Goal: Task Accomplishment & Management: Use online tool/utility

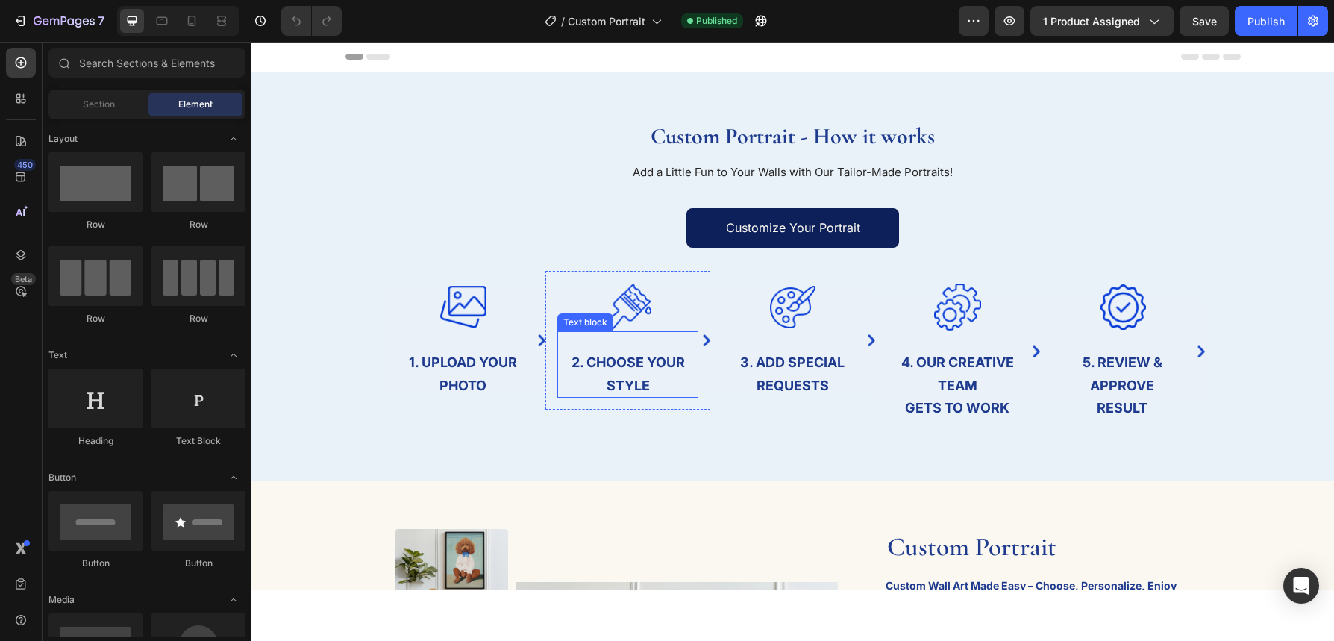
click at [637, 392] on strong "2. Choose Your style" at bounding box center [628, 373] width 113 height 39
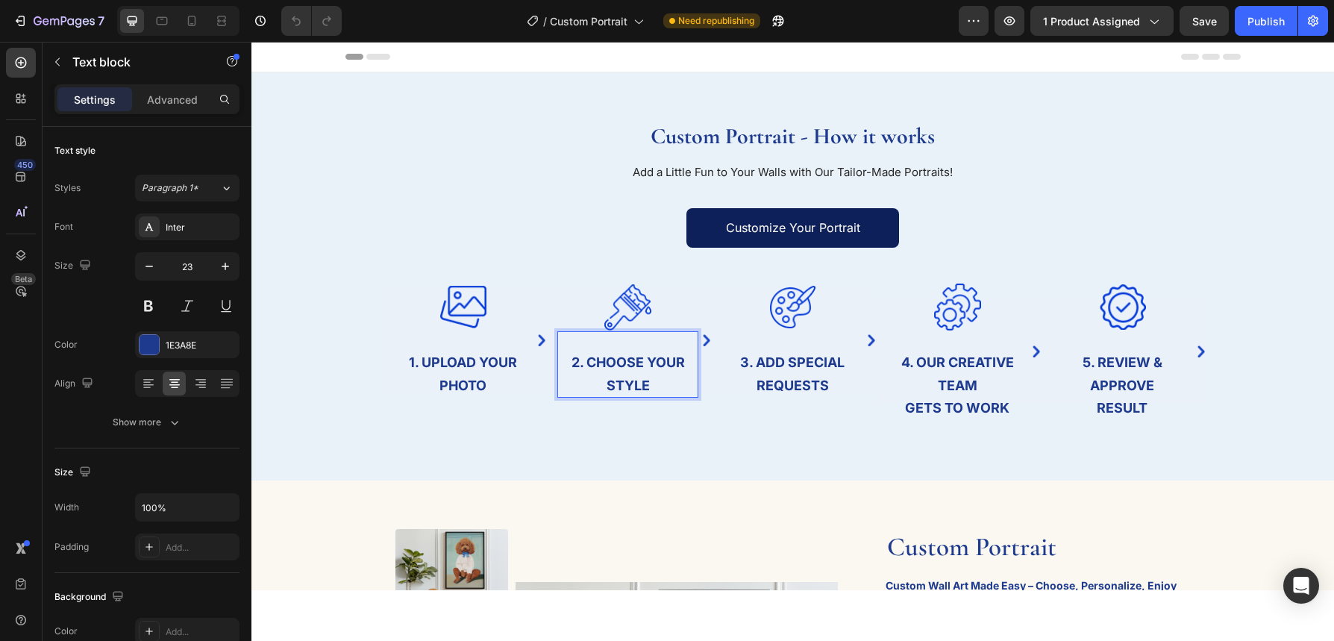
click at [650, 372] on p "2. Choose Your style" at bounding box center [628, 374] width 138 height 46
click at [649, 372] on p "2. Choose Your style" at bounding box center [628, 374] width 138 height 46
click at [663, 386] on p "2. Choose Your style" at bounding box center [628, 374] width 138 height 46
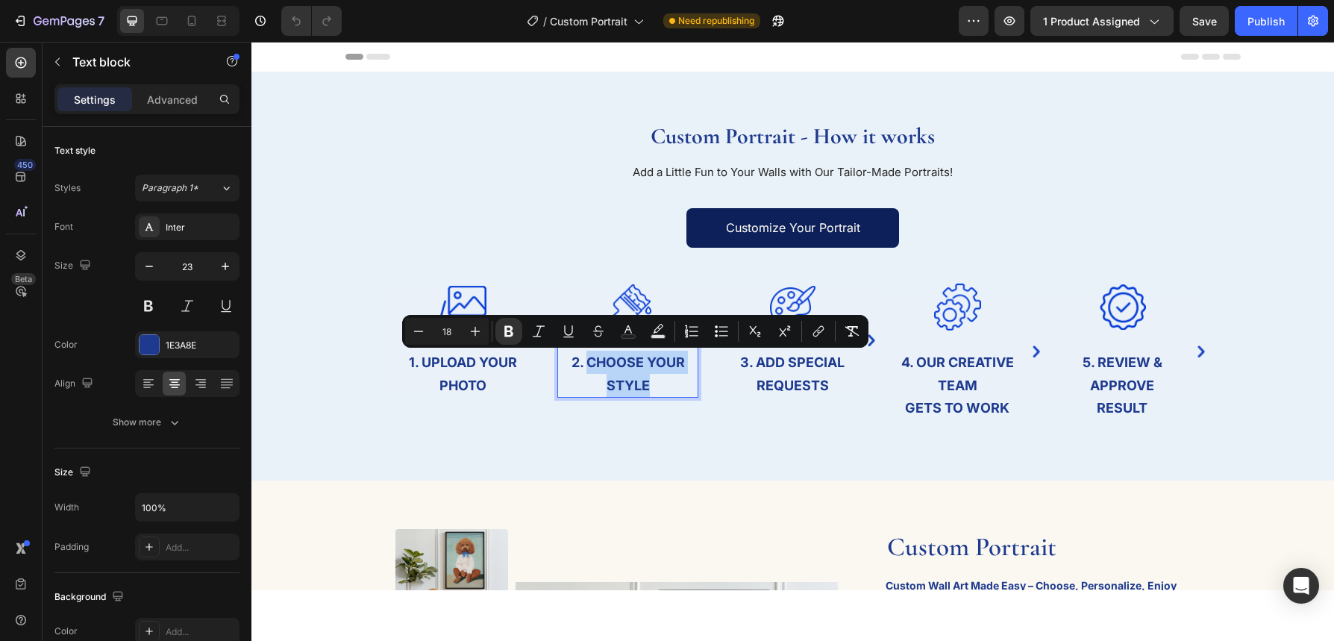
drag, startPoint x: 660, startPoint y: 391, endPoint x: 586, endPoint y: 359, distance: 80.5
click at [586, 359] on p "2. Choose Your style" at bounding box center [628, 374] width 138 height 46
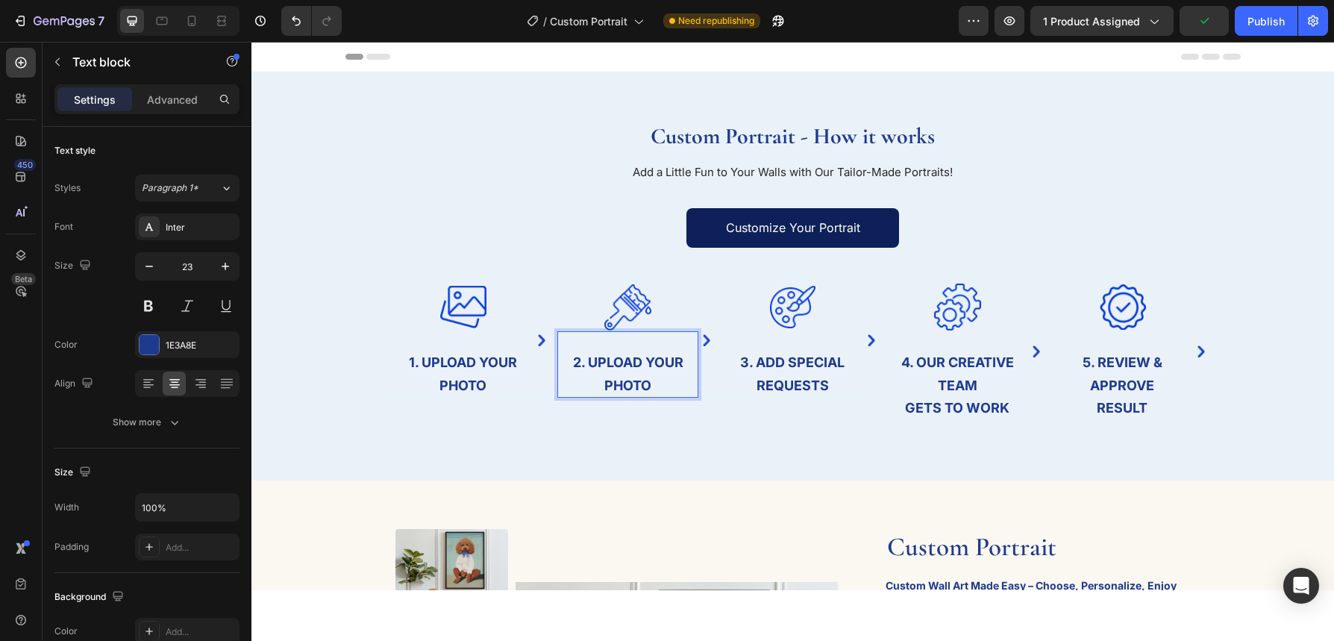
click at [631, 374] on p "2. Upload your photo" at bounding box center [628, 374] width 138 height 46
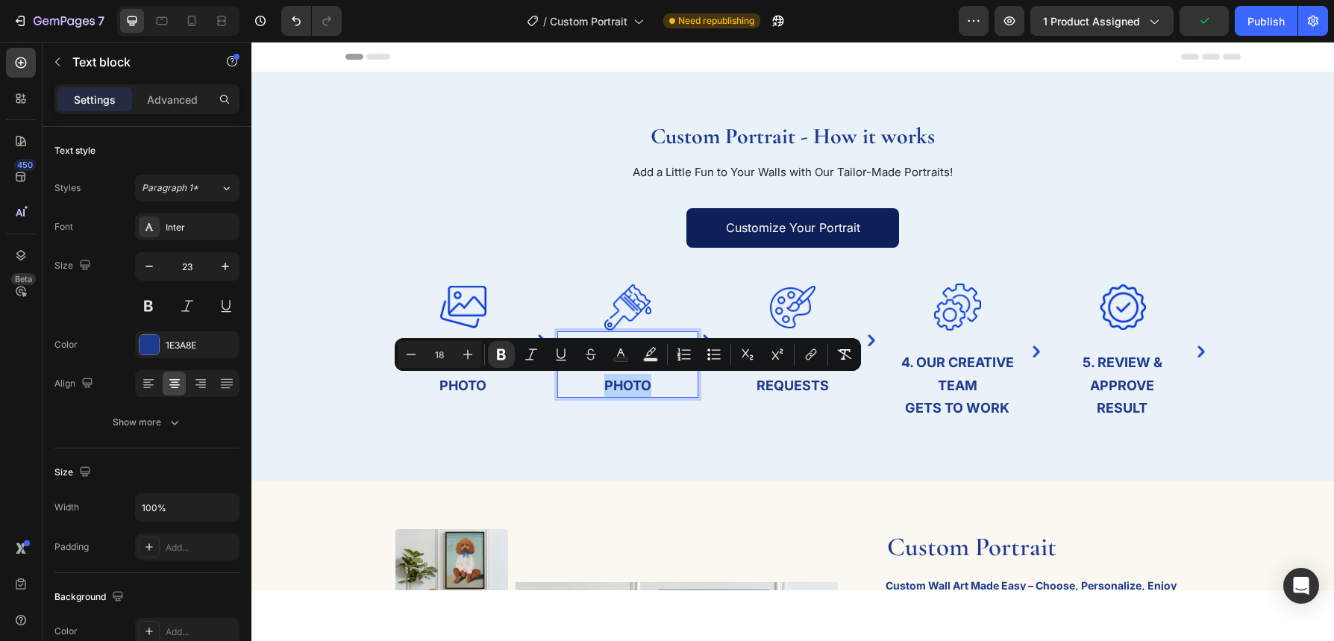
click at [657, 387] on p "2. Upload your photo" at bounding box center [628, 374] width 138 height 46
drag, startPoint x: 650, startPoint y: 386, endPoint x: 633, endPoint y: 384, distance: 16.6
click at [646, 385] on strong "2. Upload your photo" at bounding box center [628, 373] width 110 height 39
click at [573, 388] on p "2. Upload your photo" at bounding box center [628, 374] width 138 height 46
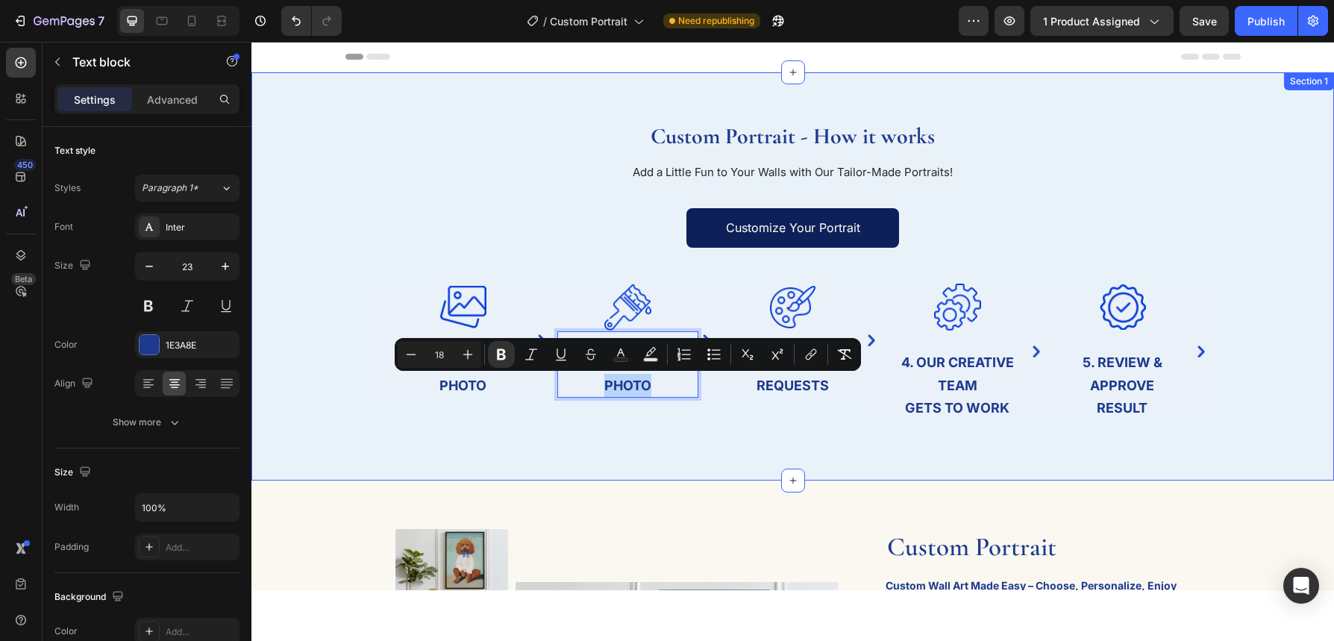
click at [638, 448] on div "Custom Portrait - How it works Heading Add a Little Fun to Your Walls with Our …" at bounding box center [792, 276] width 1083 height 408
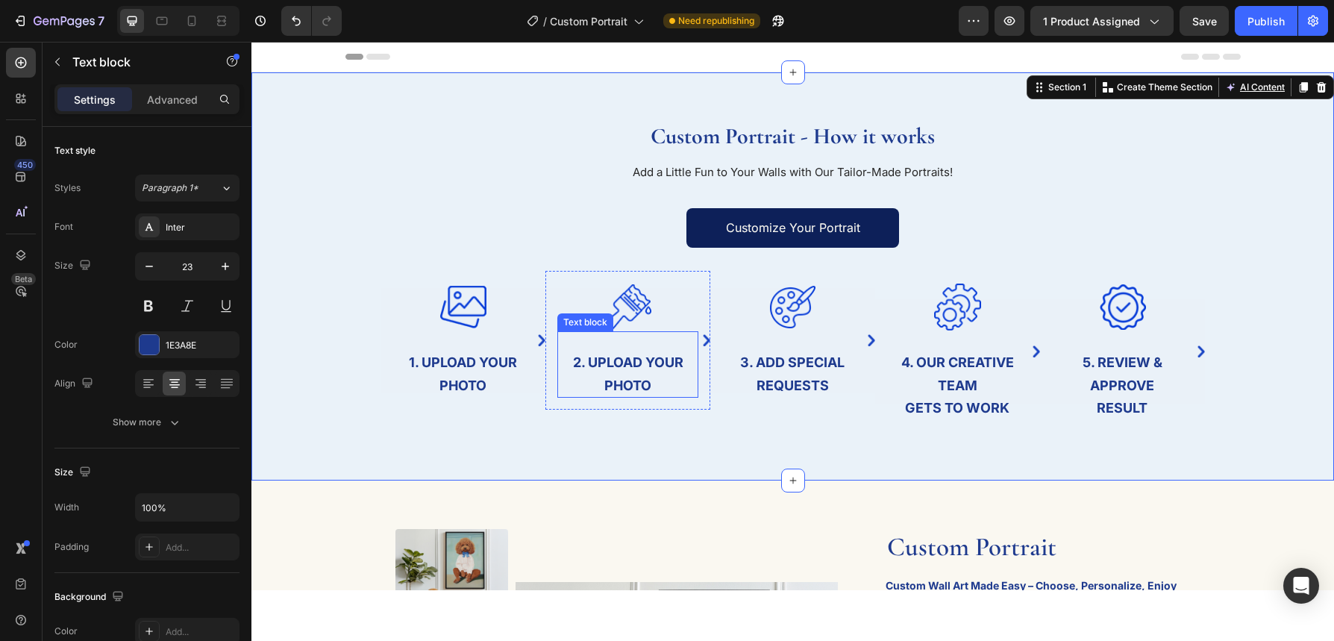
click at [642, 378] on strong "2. Upload your photo" at bounding box center [628, 373] width 110 height 39
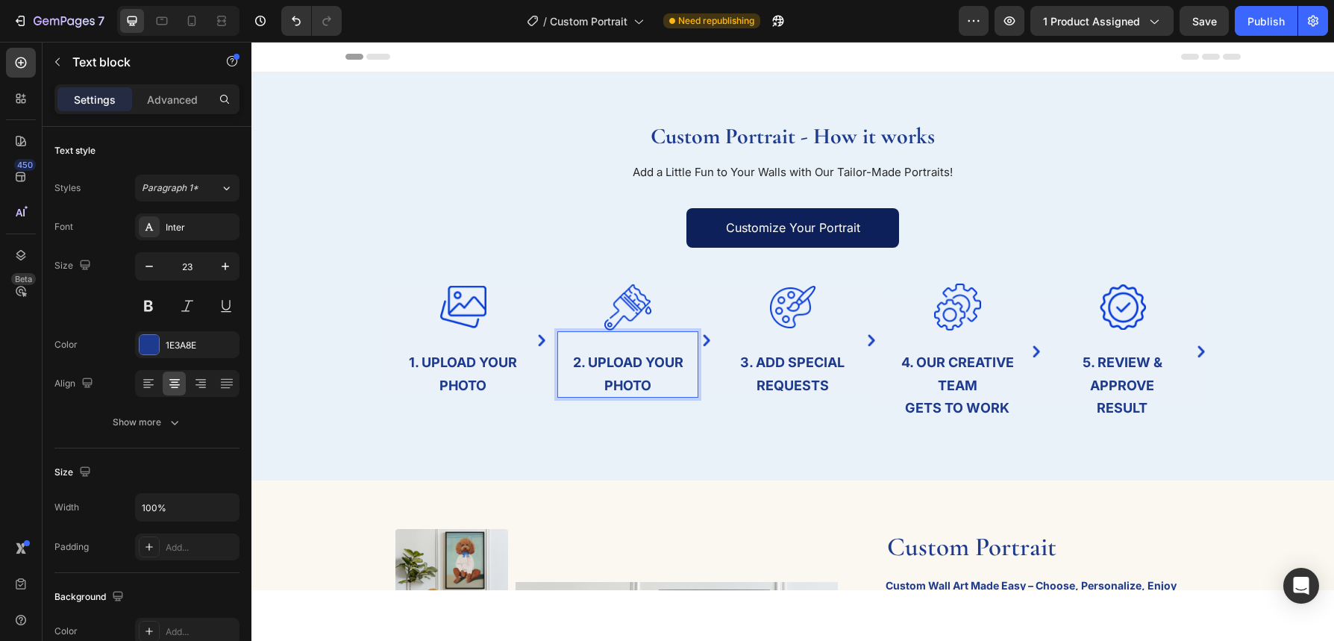
drag, startPoint x: 642, startPoint y: 378, endPoint x: 660, endPoint y: 383, distance: 18.5
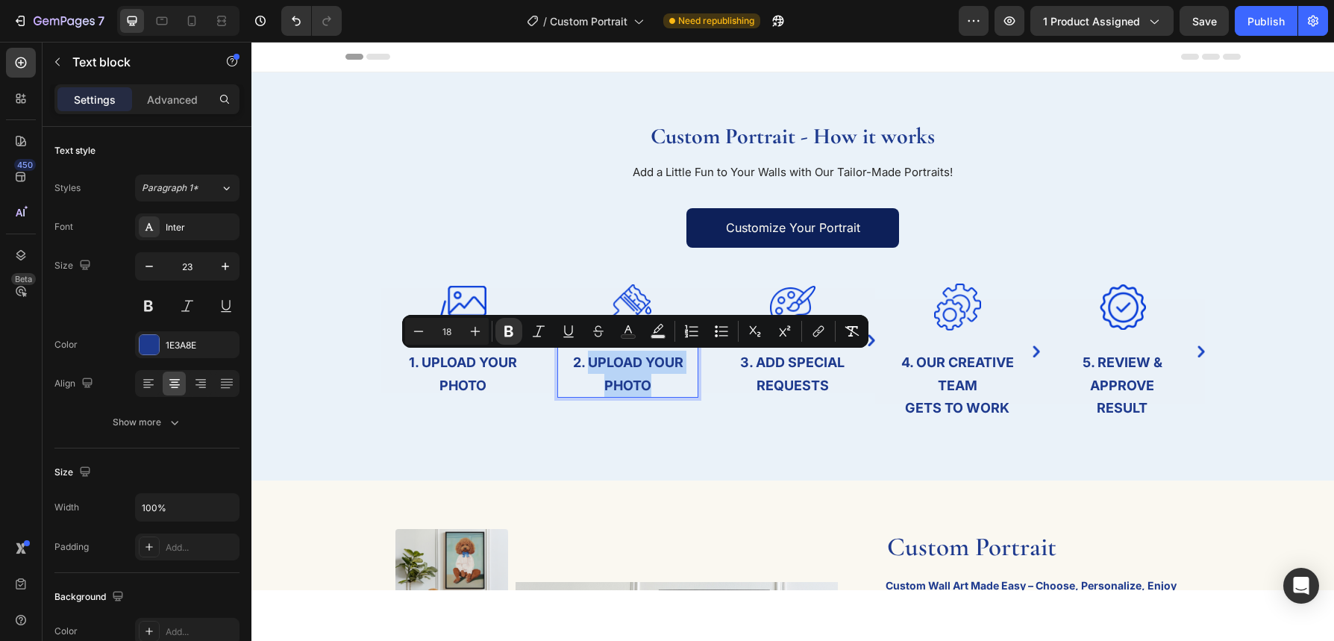
drag, startPoint x: 661, startPoint y: 392, endPoint x: 590, endPoint y: 364, distance: 76.3
click at [591, 364] on p "2. Upload your photo" at bounding box center [628, 374] width 138 height 46
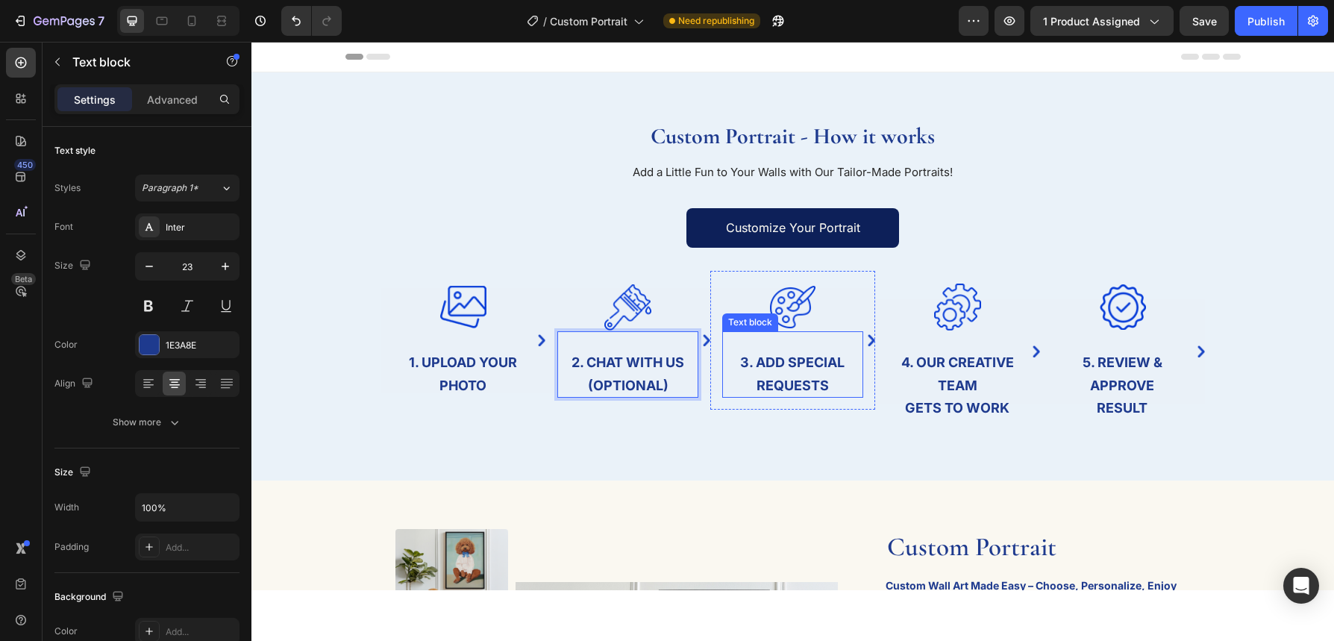
click at [797, 381] on strong "3. ADD SPECIAL REQUESTS" at bounding box center [792, 373] width 104 height 39
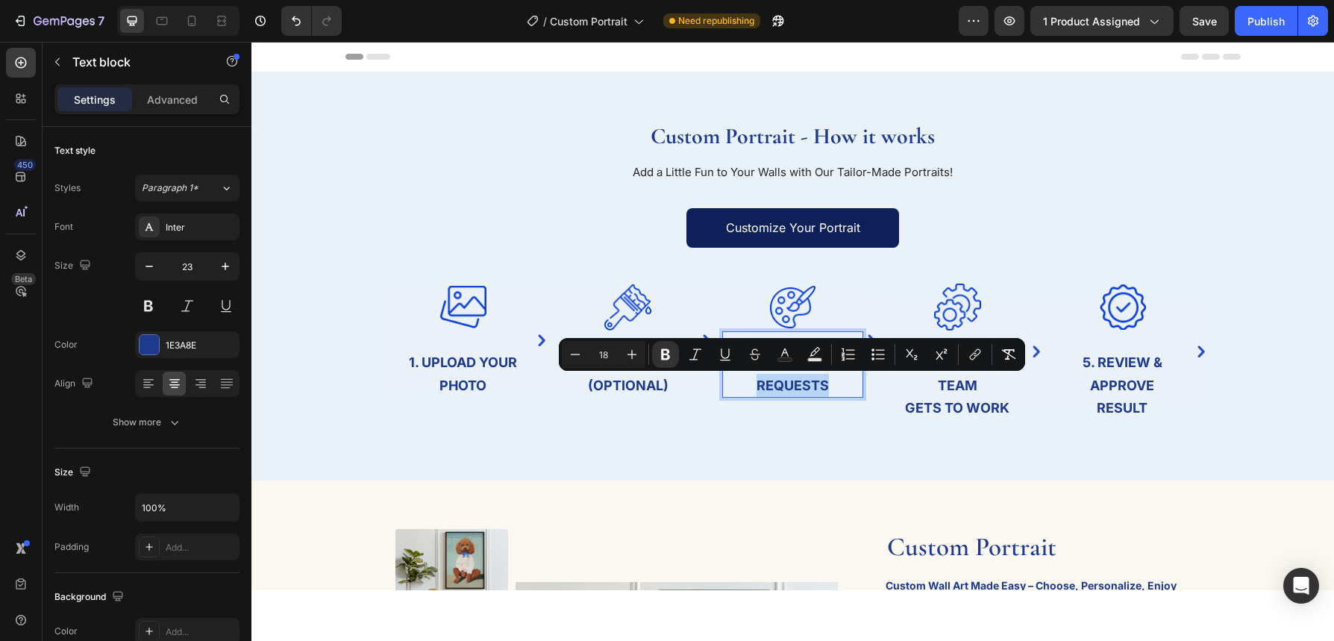
click at [835, 387] on p "3. ADD SPECIAL REQUESTS" at bounding box center [793, 374] width 138 height 46
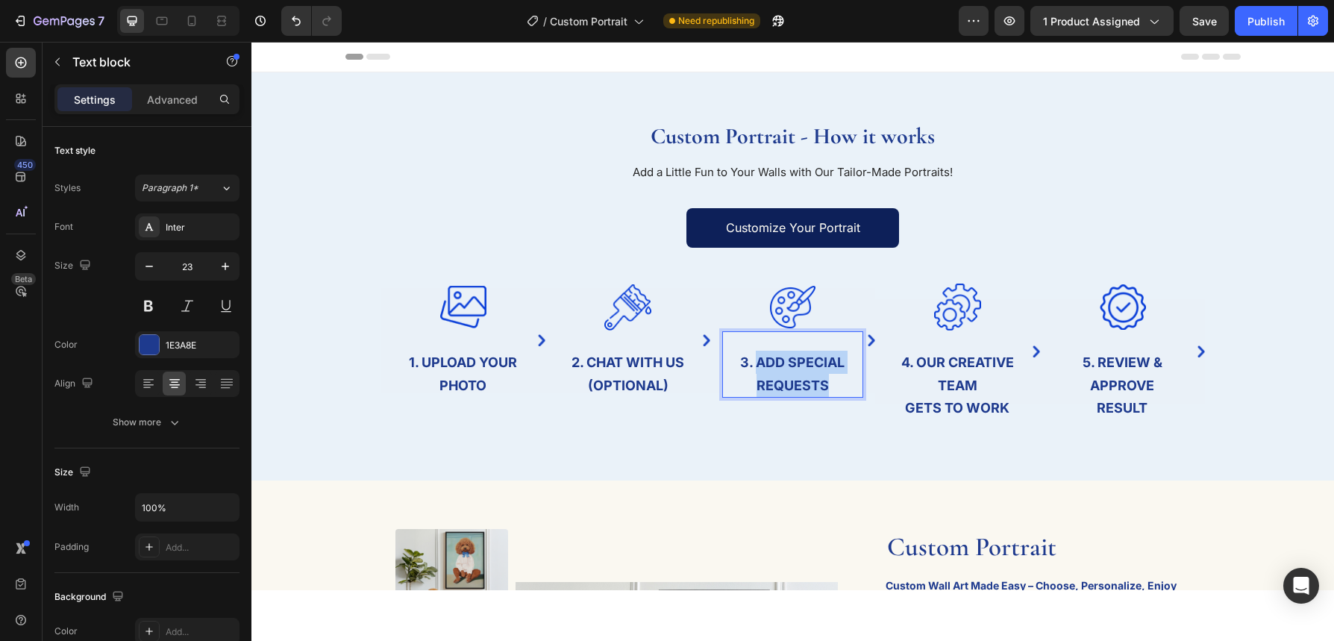
drag, startPoint x: 832, startPoint y: 387, endPoint x: 760, endPoint y: 360, distance: 76.8
click at [760, 363] on p "3. ADD SPECIAL REQUESTS" at bounding box center [793, 374] width 138 height 46
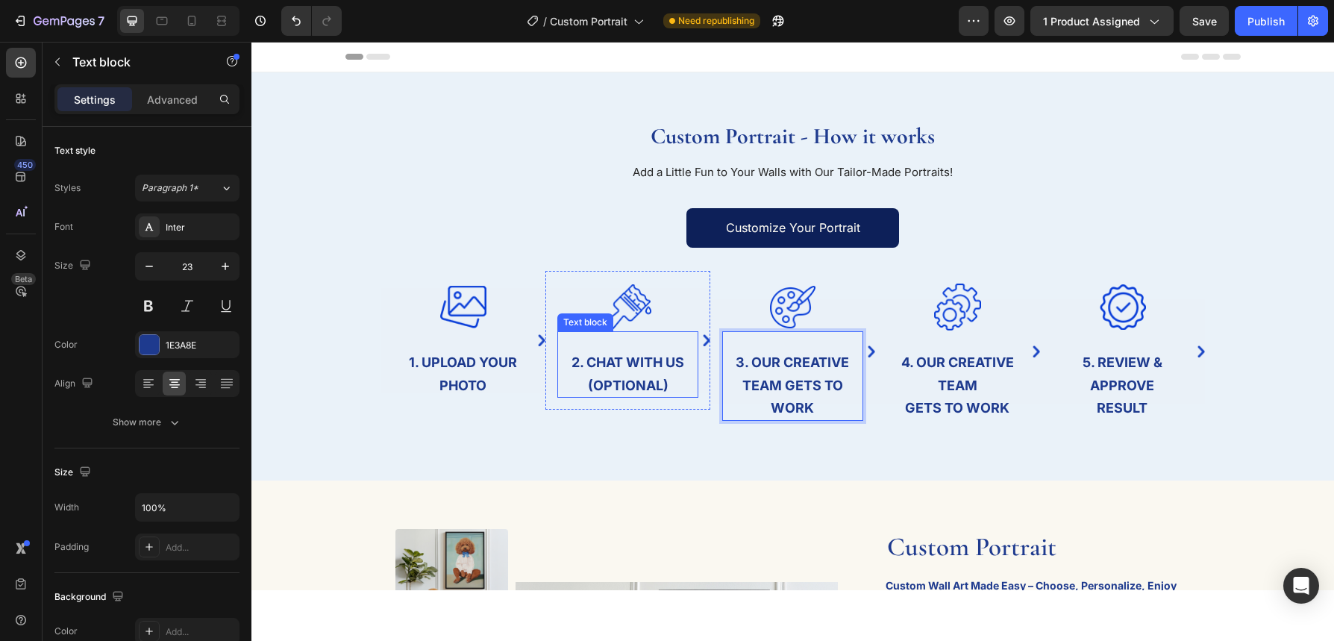
click at [657, 384] on strong "2. Chat with us (optional)" at bounding box center [628, 373] width 113 height 39
click at [672, 384] on p "2. Chat with us (optional)" at bounding box center [628, 374] width 138 height 46
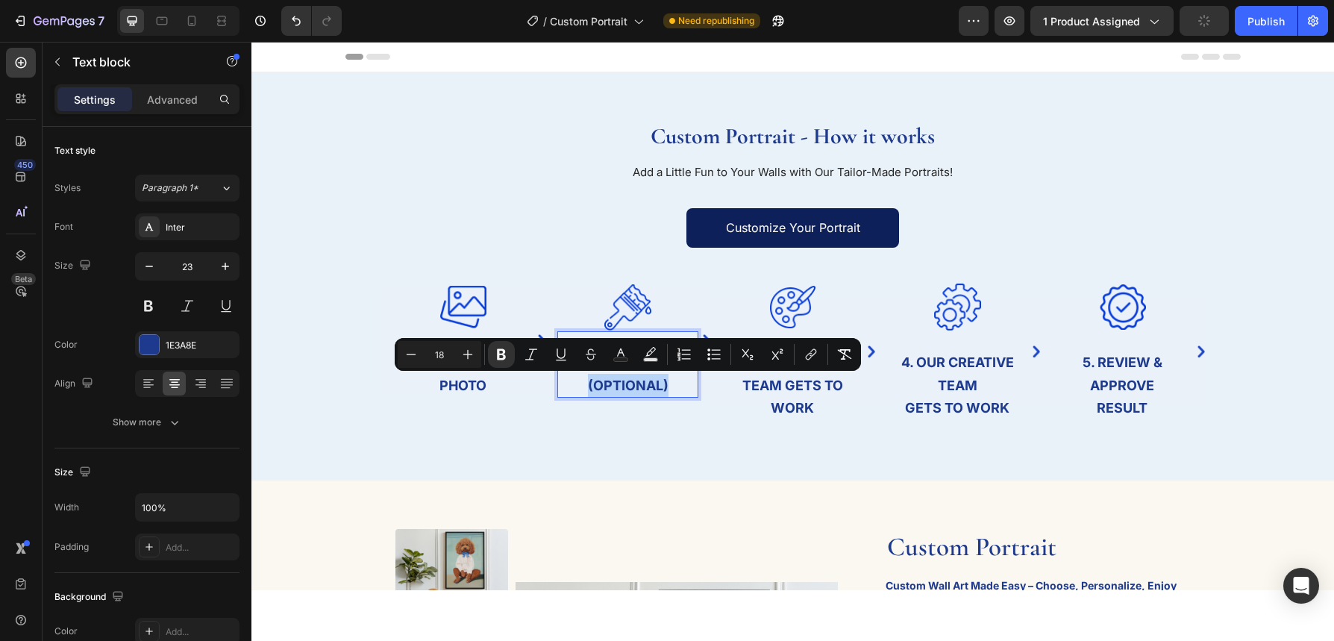
drag, startPoint x: 680, startPoint y: 386, endPoint x: 581, endPoint y: 394, distance: 99.5
click at [579, 394] on p "2. Chat with us (optional)" at bounding box center [628, 374] width 138 height 46
click at [808, 392] on strong "3. Our creative team gets to work" at bounding box center [792, 385] width 113 height 62
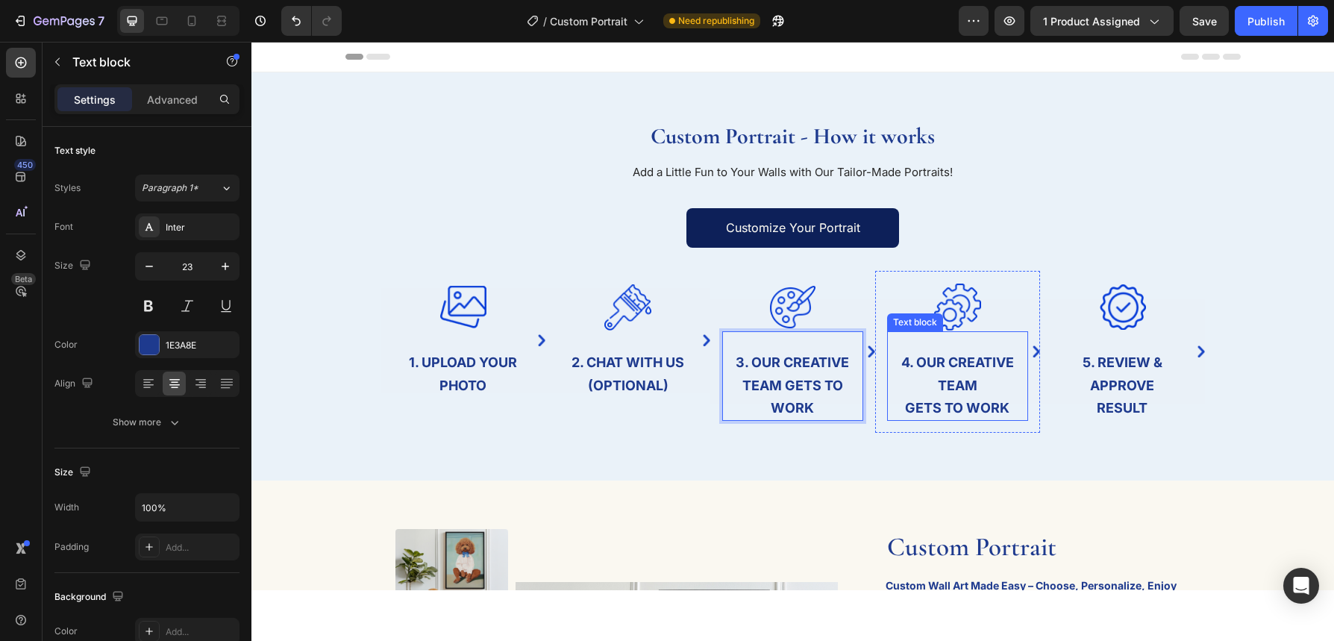
click at [953, 395] on p "4. Our Creative Team" at bounding box center [958, 374] width 138 height 46
drag, startPoint x: 953, startPoint y: 395, endPoint x: 973, endPoint y: 403, distance: 21.5
click at [953, 395] on p "4. Our Creative Team" at bounding box center [958, 374] width 138 height 46
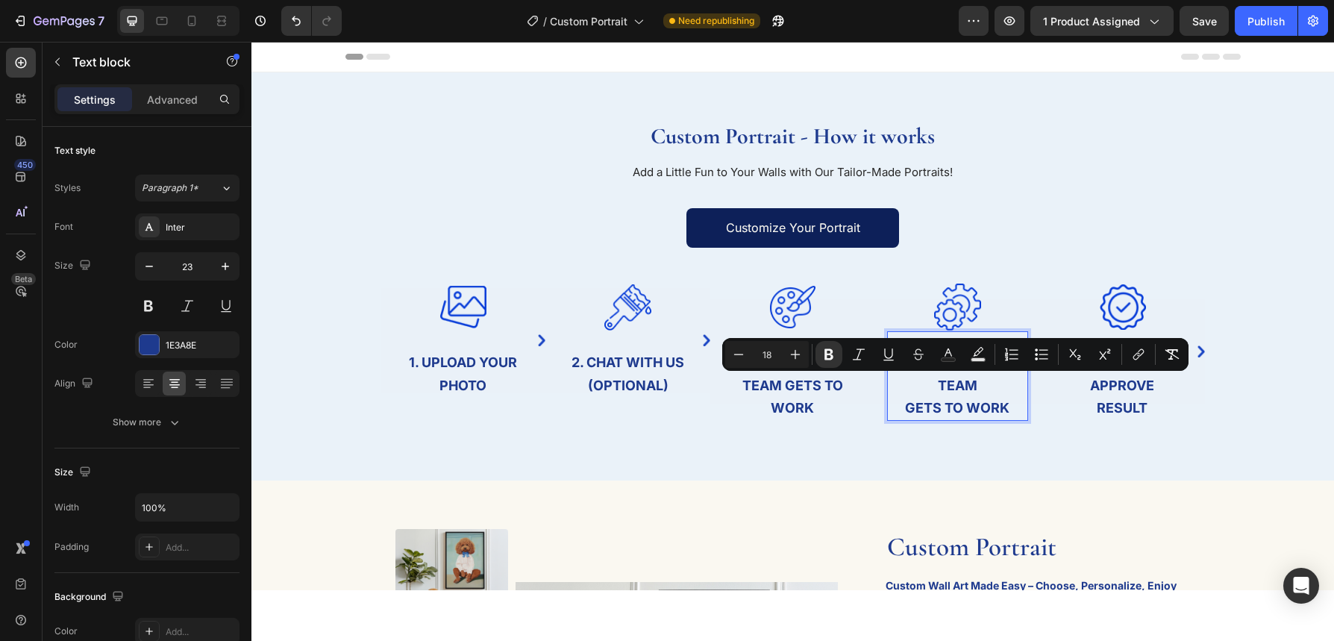
click at [1014, 410] on p "Gets to Work" at bounding box center [958, 407] width 138 height 23
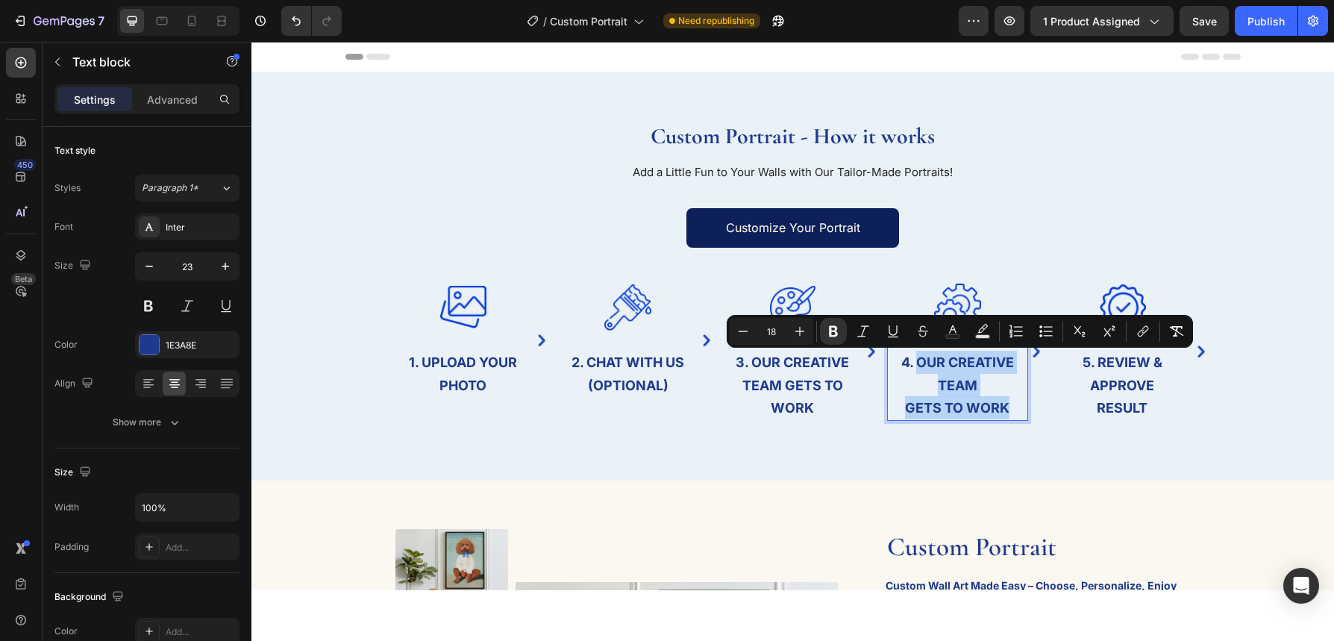
drag, startPoint x: 1015, startPoint y: 413, endPoint x: 918, endPoint y: 366, distance: 106.8
click at [920, 367] on div "4. Our Creative Team Gets to Work" at bounding box center [957, 385] width 141 height 72
type input "23"
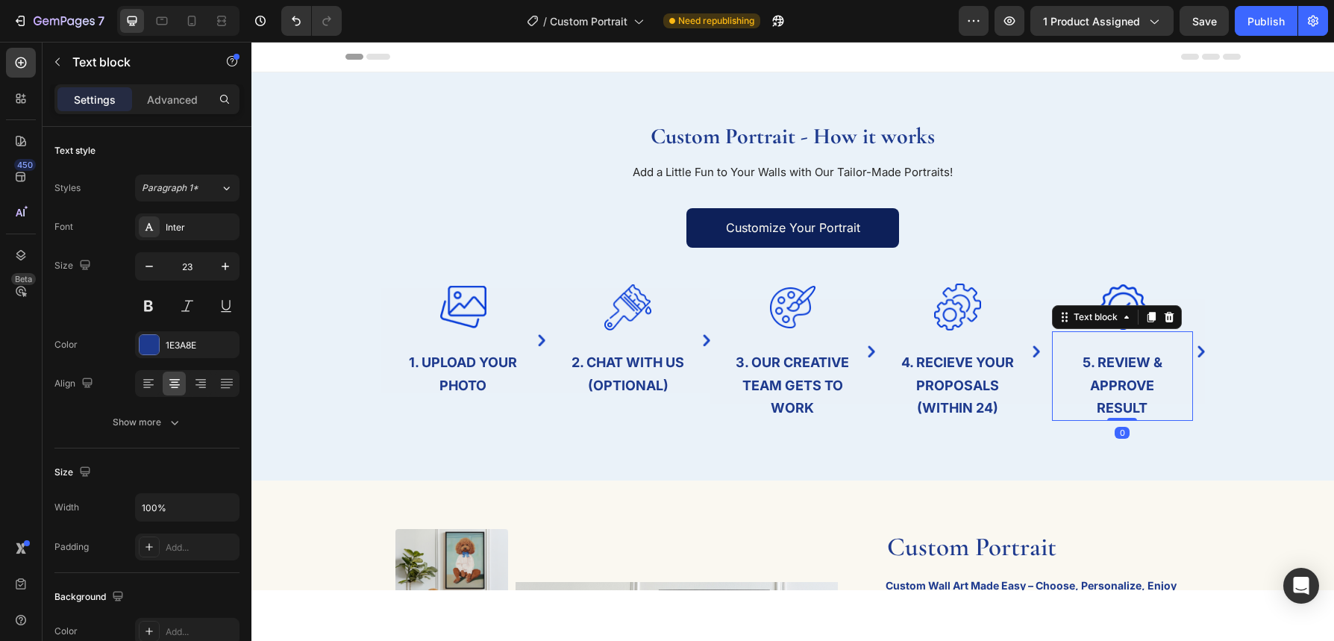
click at [1108, 402] on strong "Result" at bounding box center [1122, 408] width 51 height 16
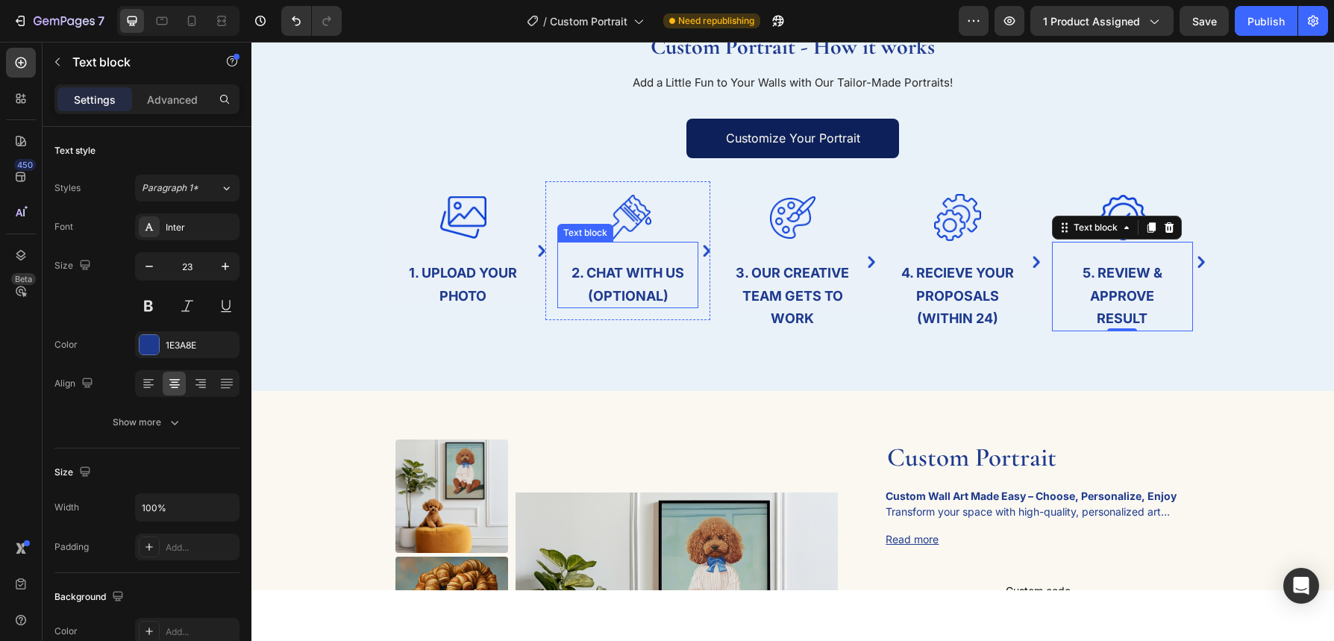
scroll to position [89, 0]
click at [654, 298] on strong "2. Chat with us (optional)" at bounding box center [628, 285] width 113 height 39
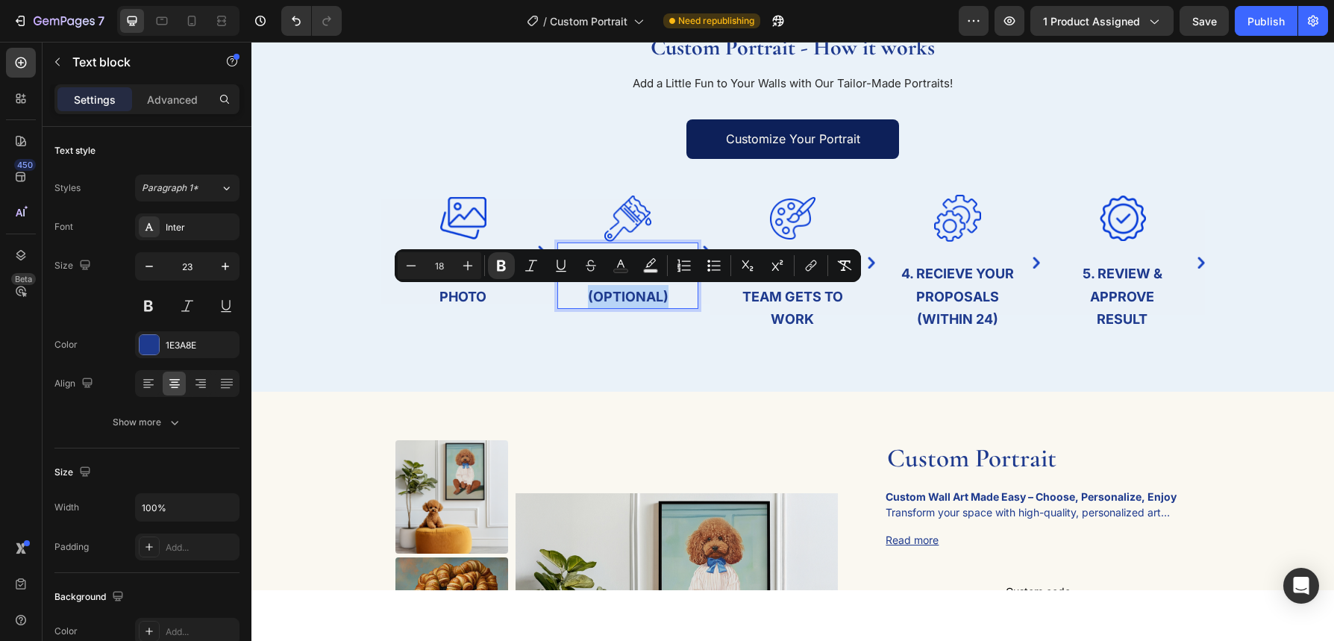
drag, startPoint x: 669, startPoint y: 299, endPoint x: 586, endPoint y: 304, distance: 82.2
click at [586, 304] on p "2. Chat with us (optional)" at bounding box center [628, 285] width 138 height 46
drag, startPoint x: 630, startPoint y: 300, endPoint x: 642, endPoint y: 300, distance: 11.2
click at [630, 300] on strong "2. Chat with us (optional)" at bounding box center [628, 285] width 113 height 39
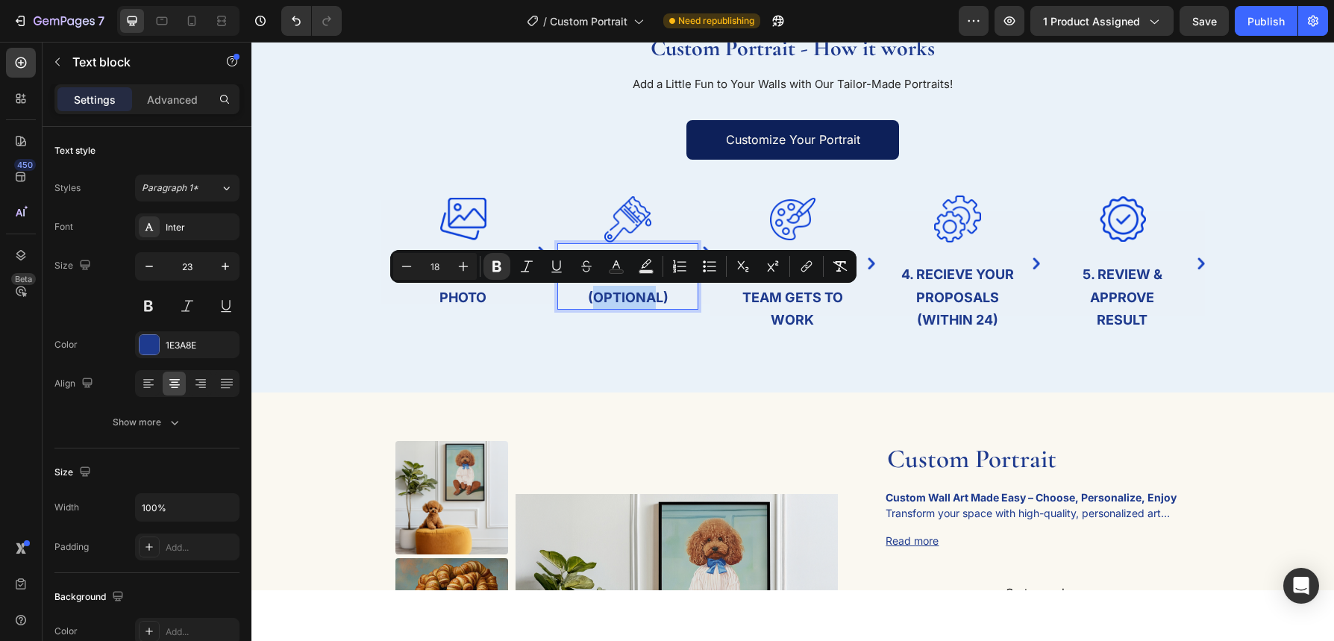
drag, startPoint x: 657, startPoint y: 300, endPoint x: 597, endPoint y: 300, distance: 60.4
click at [596, 300] on strong "2. Chat with us (optional)" at bounding box center [628, 285] width 113 height 39
click at [674, 362] on div "Custom Portrait - How it works Heading Add a Little Fun to Your Walls with Our …" at bounding box center [792, 188] width 1083 height 408
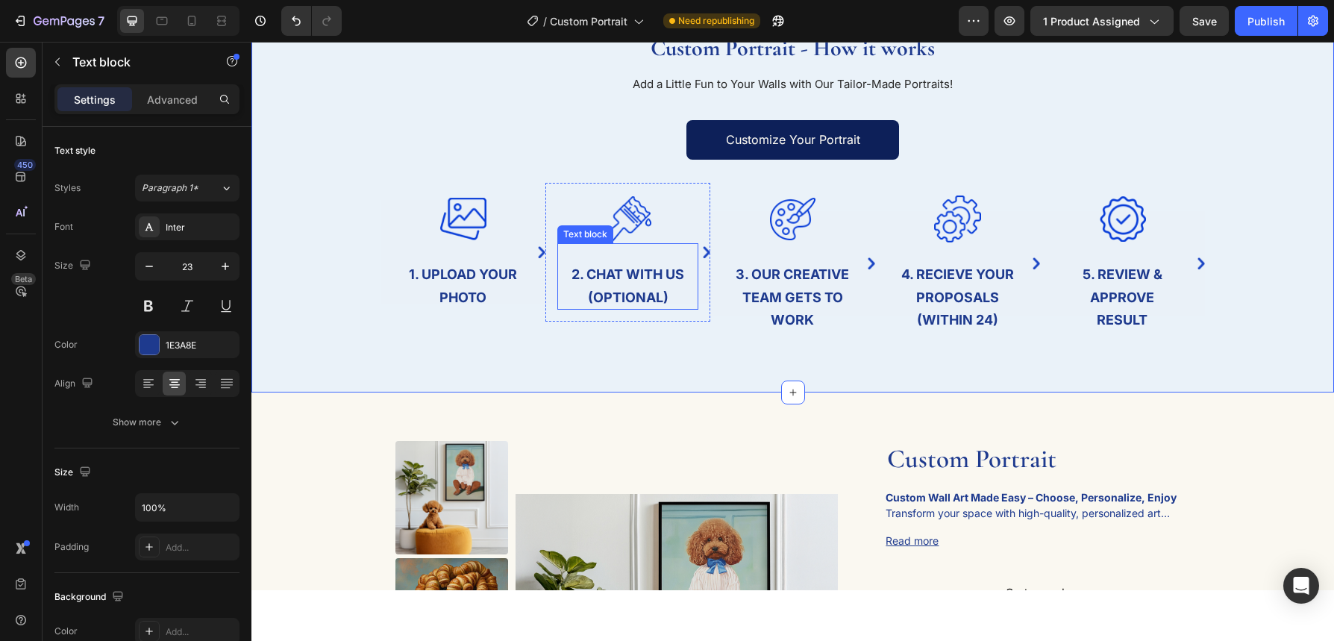
click at [647, 301] on strong "2. Chat with us (optional)" at bounding box center [628, 285] width 113 height 39
click at [664, 299] on strong "2. Chat with us (optional)" at bounding box center [628, 285] width 113 height 39
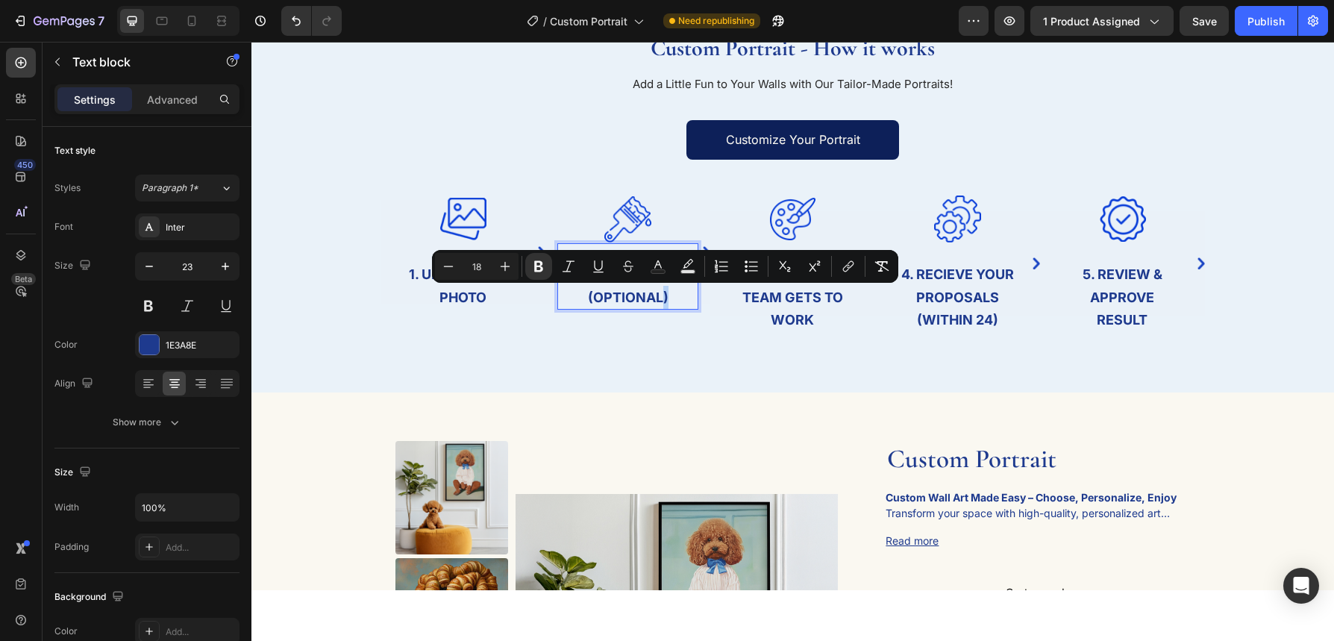
click at [663, 299] on strong "2. Chat with us (optional)" at bounding box center [628, 285] width 113 height 39
drag, startPoint x: 656, startPoint y: 301, endPoint x: 595, endPoint y: 304, distance: 60.6
click at [595, 304] on strong "2. Chat with us (optional)" at bounding box center [628, 285] width 113 height 39
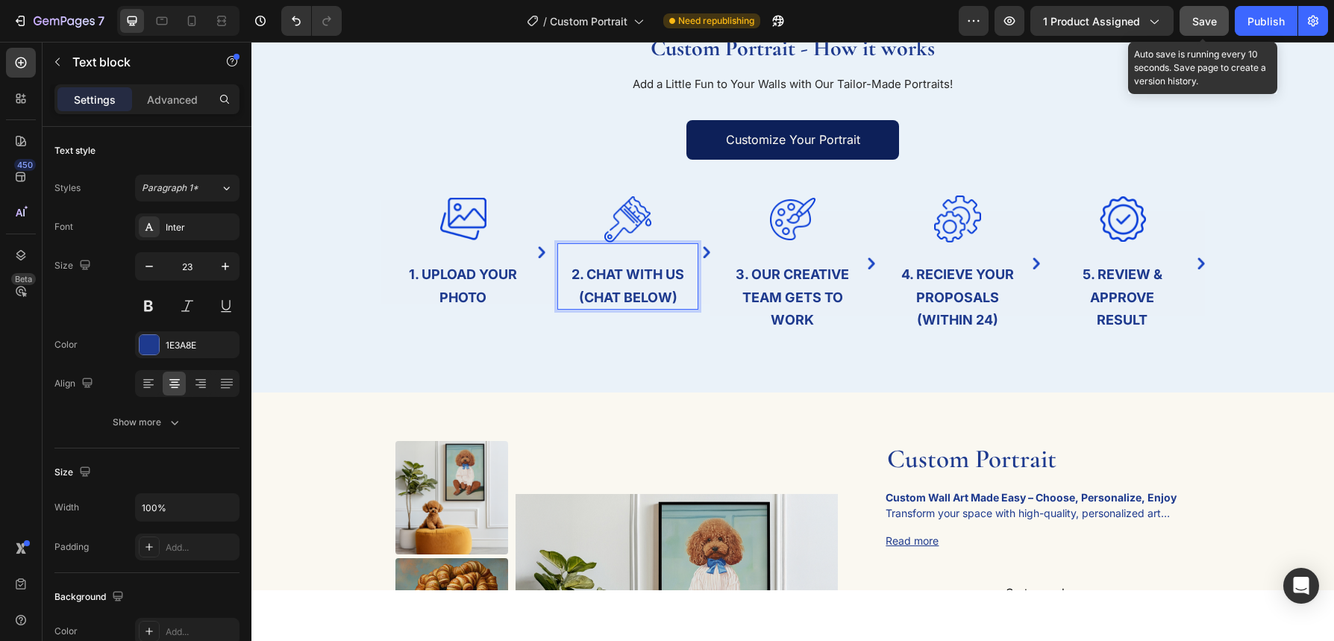
click at [1191, 22] on button "Save" at bounding box center [1204, 21] width 49 height 30
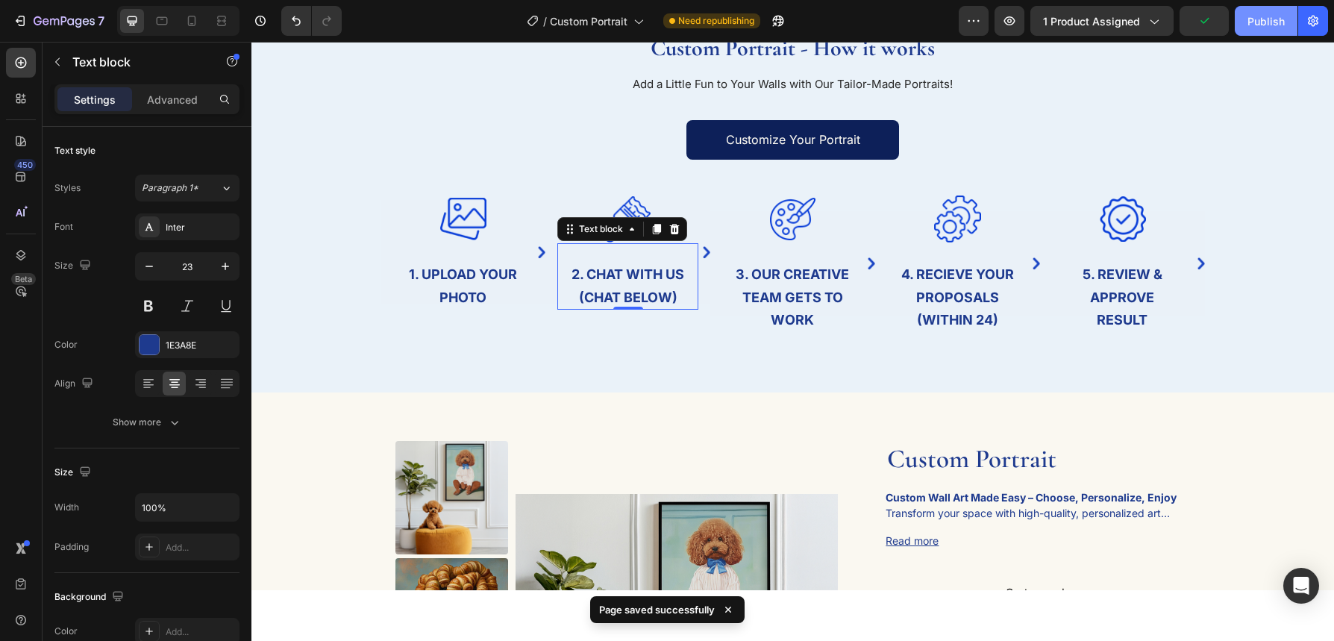
click at [1269, 21] on div "Publish" at bounding box center [1266, 21] width 37 height 16
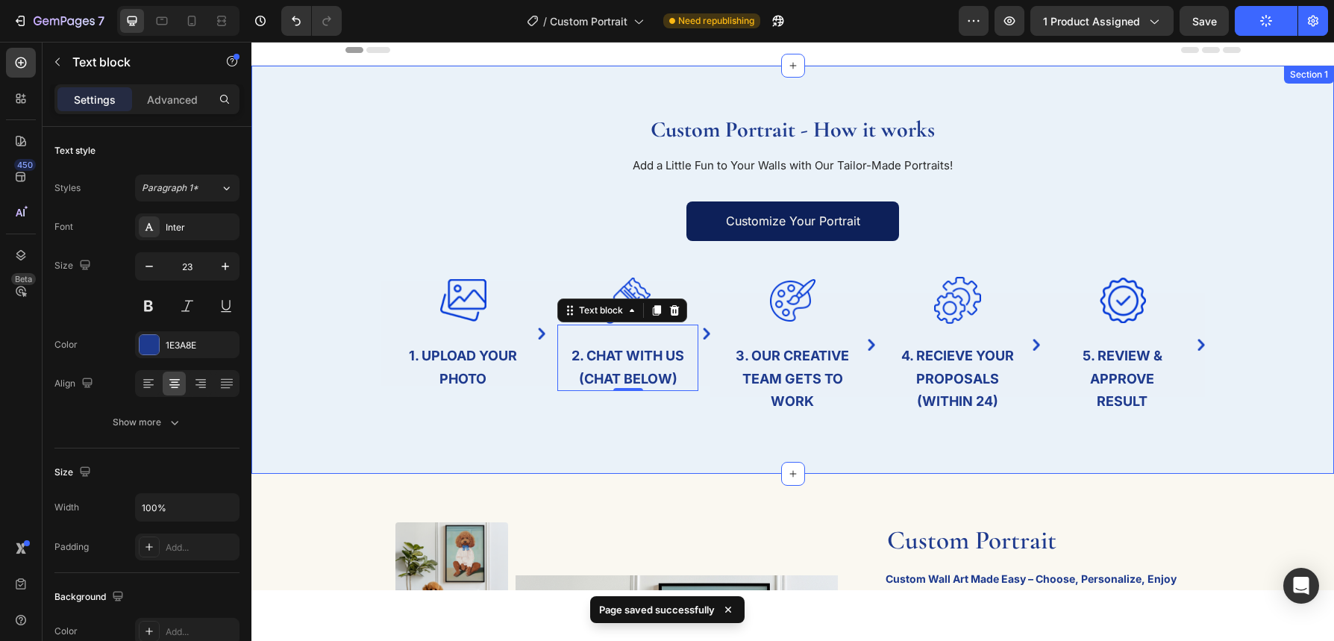
scroll to position [0, 0]
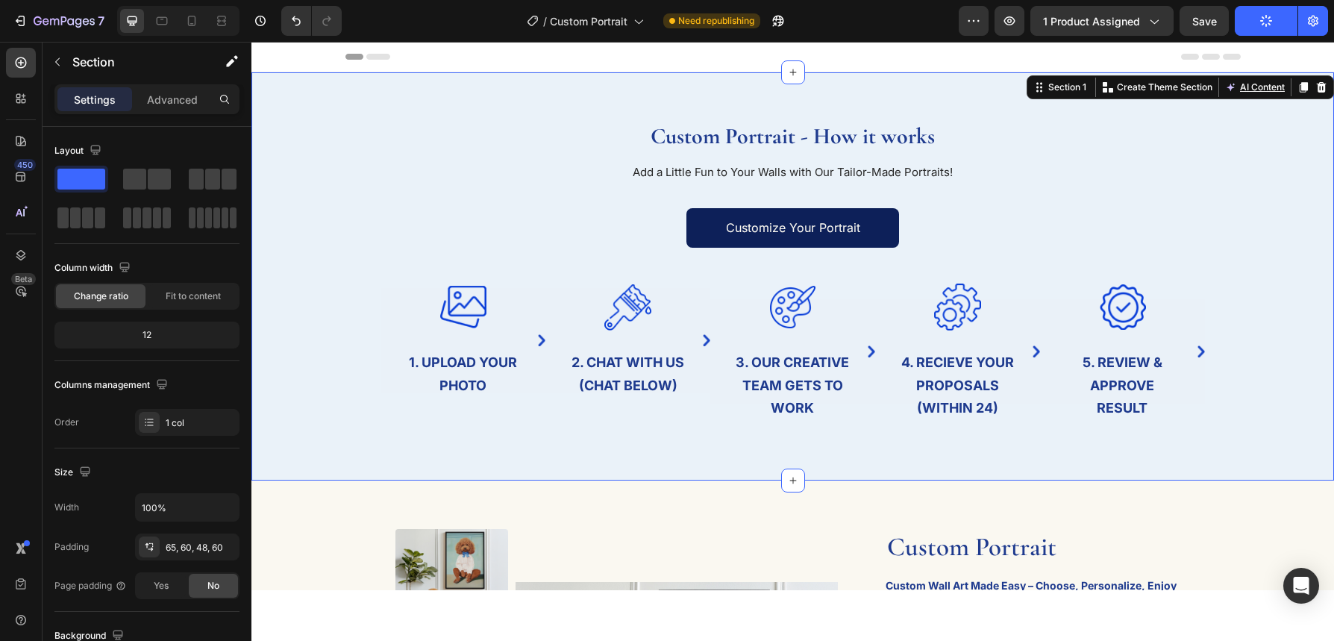
click at [1286, 349] on div "Custom Portrait - How it works Heading Add a Little Fun to Your Walls with Our …" at bounding box center [793, 276] width 1060 height 336
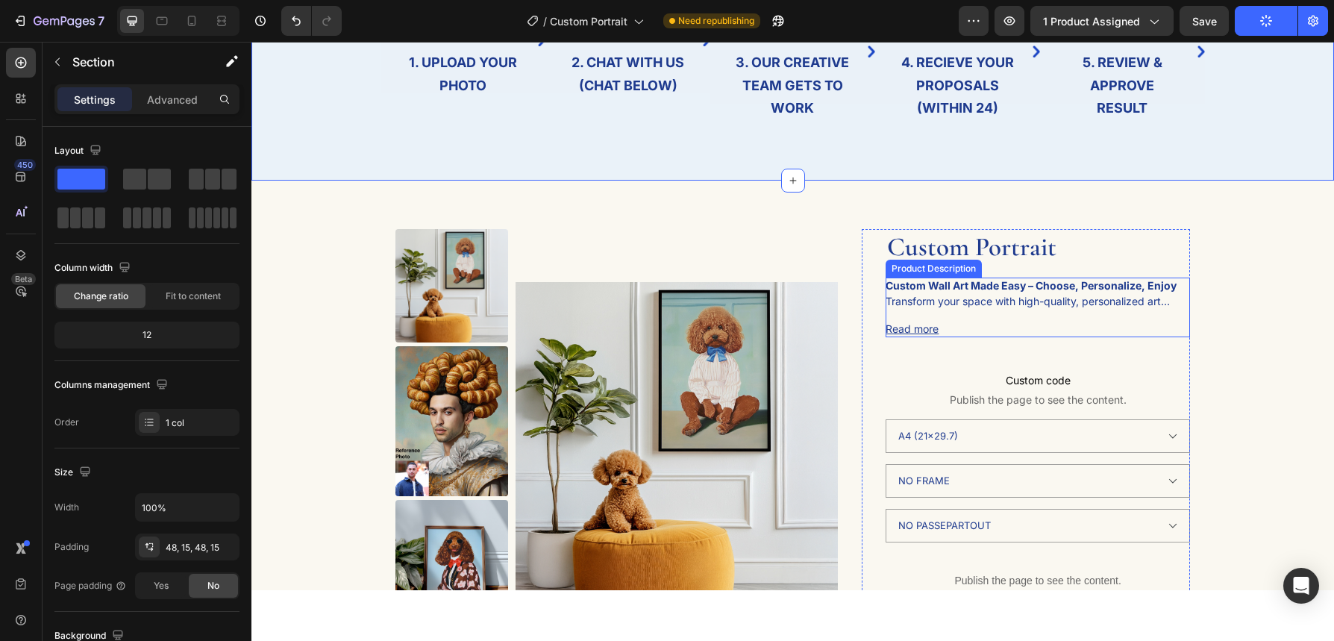
scroll to position [368, 0]
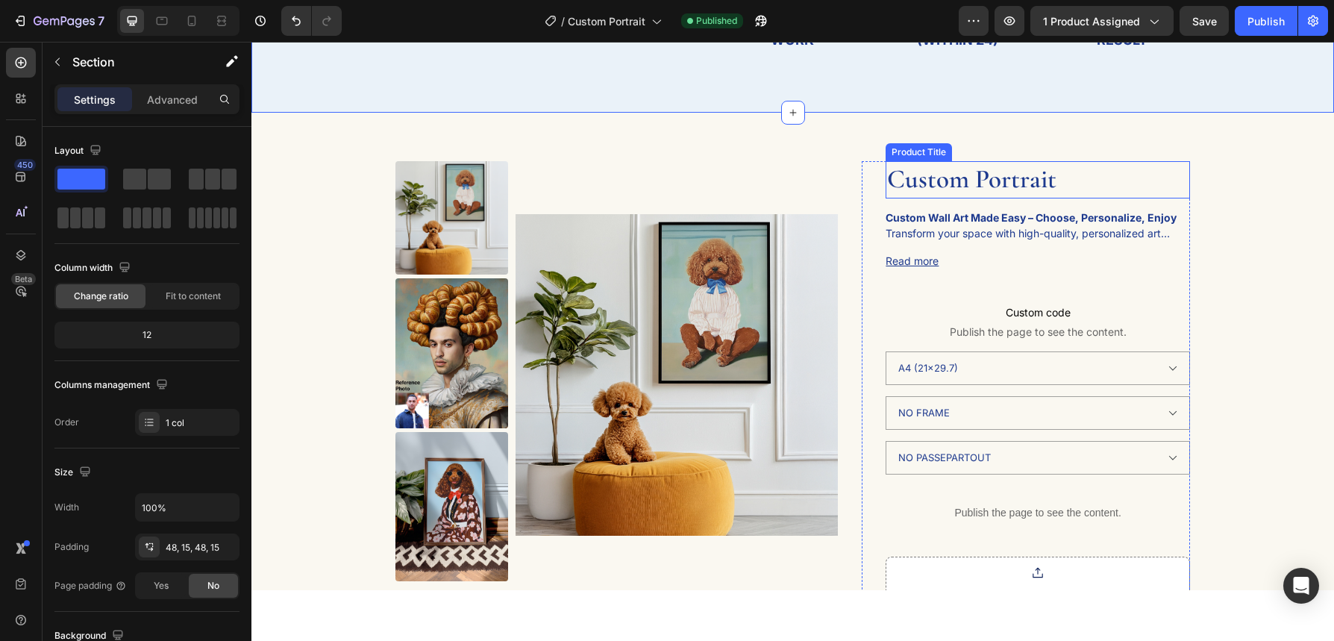
click at [1009, 181] on h1 "Custom Portrait" at bounding box center [1038, 179] width 304 height 37
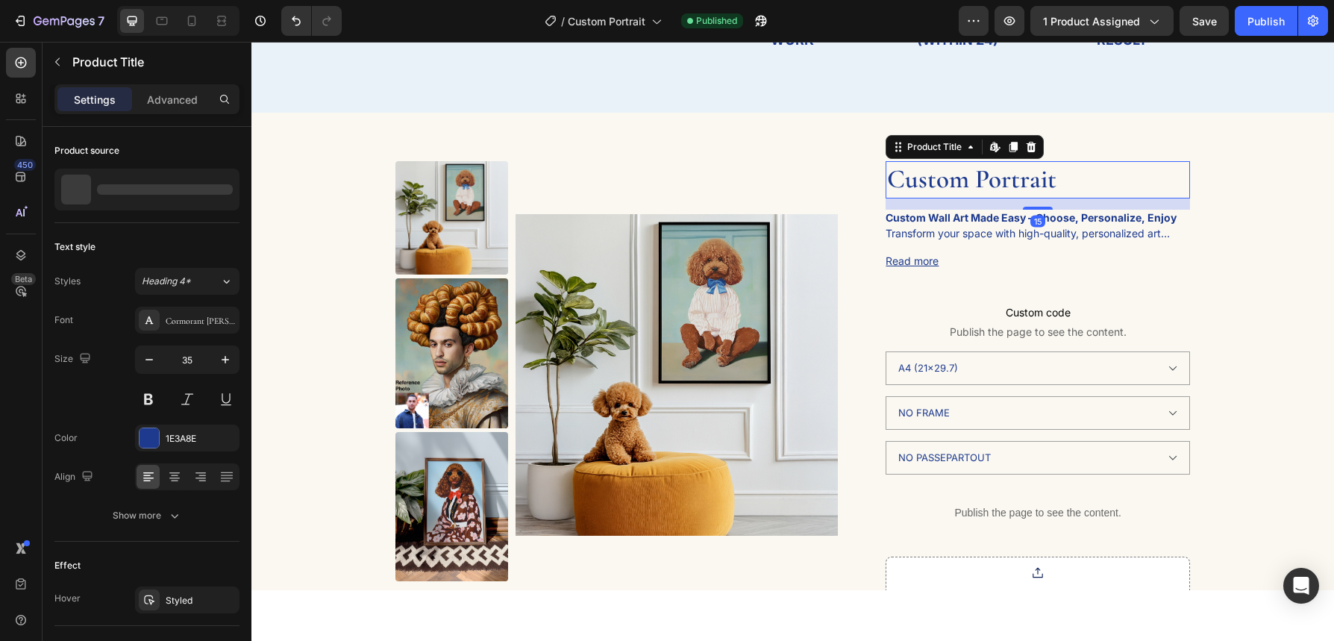
drag, startPoint x: 1009, startPoint y: 181, endPoint x: 1027, endPoint y: 180, distance: 17.9
click at [1009, 181] on h1 "Custom Portrait" at bounding box center [1038, 179] width 304 height 37
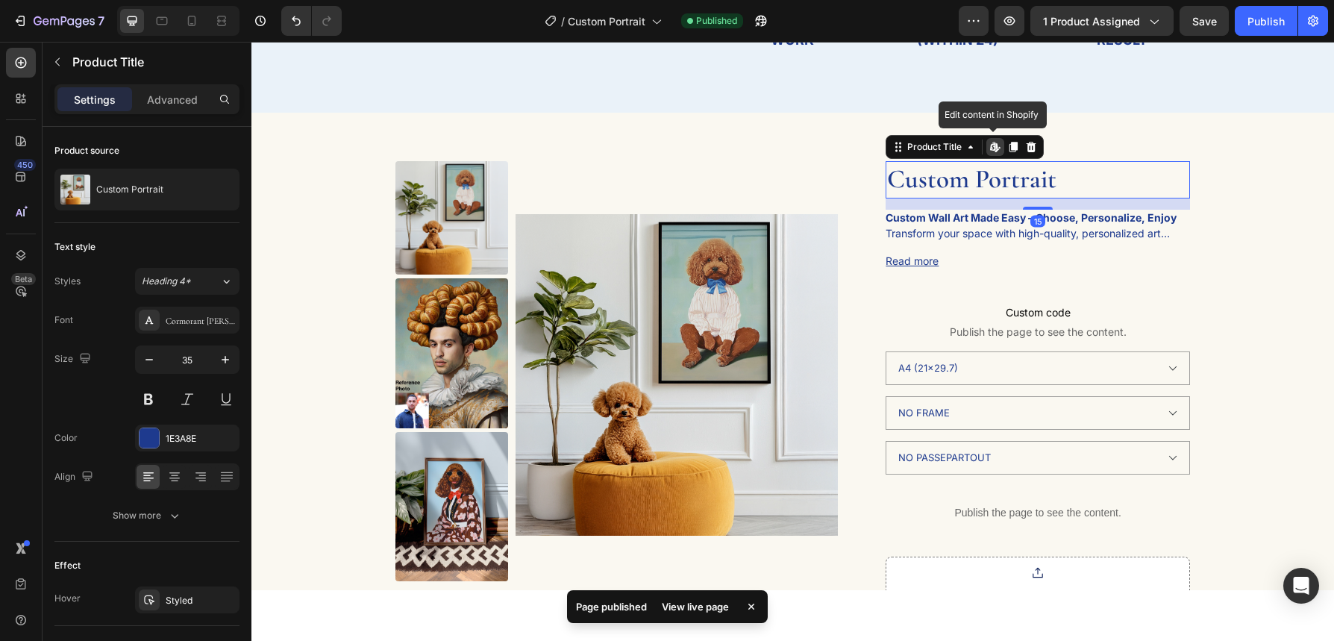
click at [1056, 180] on h1 "Custom Portrait" at bounding box center [1038, 179] width 304 height 37
drag, startPoint x: 1056, startPoint y: 180, endPoint x: 1074, endPoint y: 184, distance: 18.3
click at [1056, 180] on h1 "Custom Portrait" at bounding box center [1038, 179] width 304 height 37
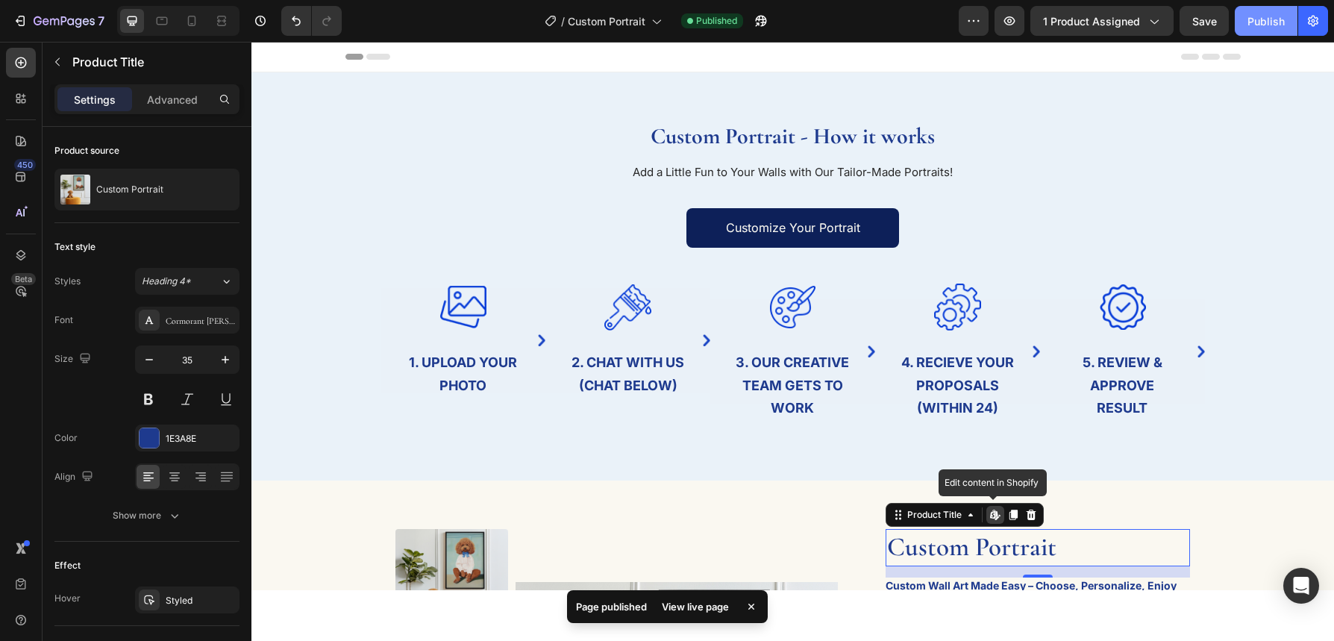
click at [1263, 25] on div "Publish" at bounding box center [1266, 21] width 37 height 16
